Goal: Information Seeking & Learning: Learn about a topic

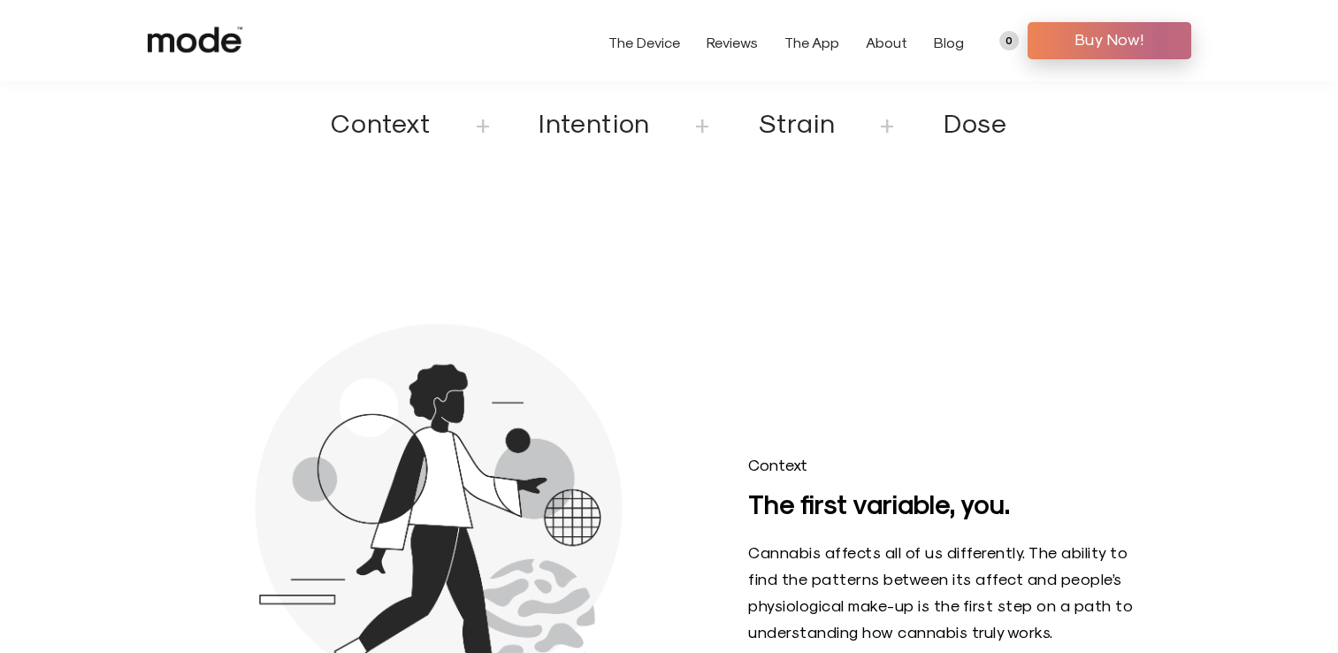
scroll to position [2033, 0]
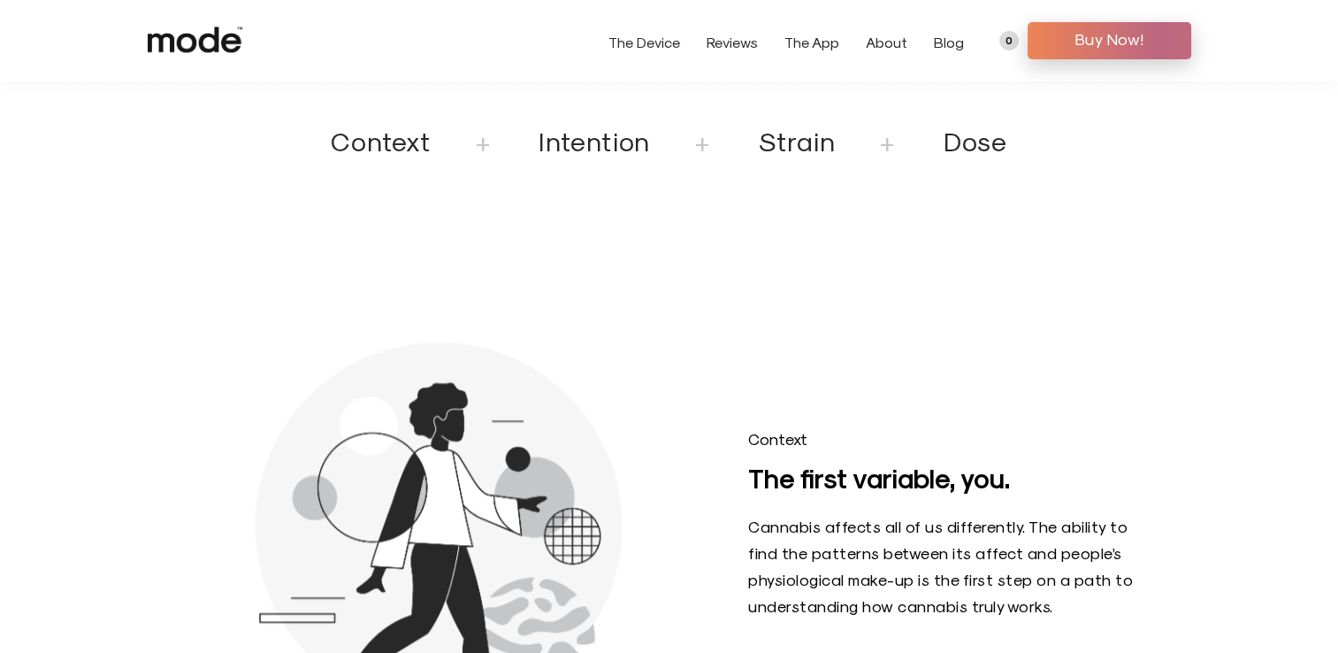
click at [672, 46] on link "The Device" at bounding box center [644, 42] width 72 height 17
